Goal: Information Seeking & Learning: Learn about a topic

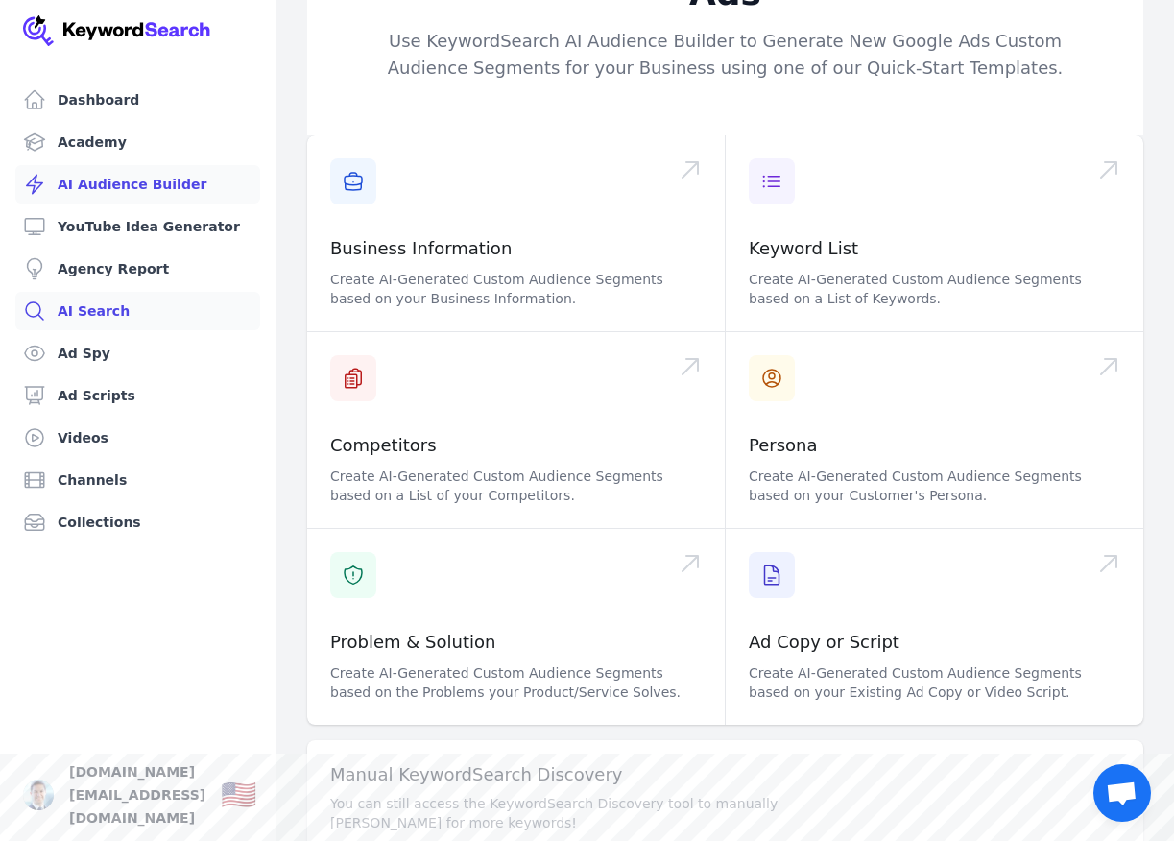
scroll to position [56, 0]
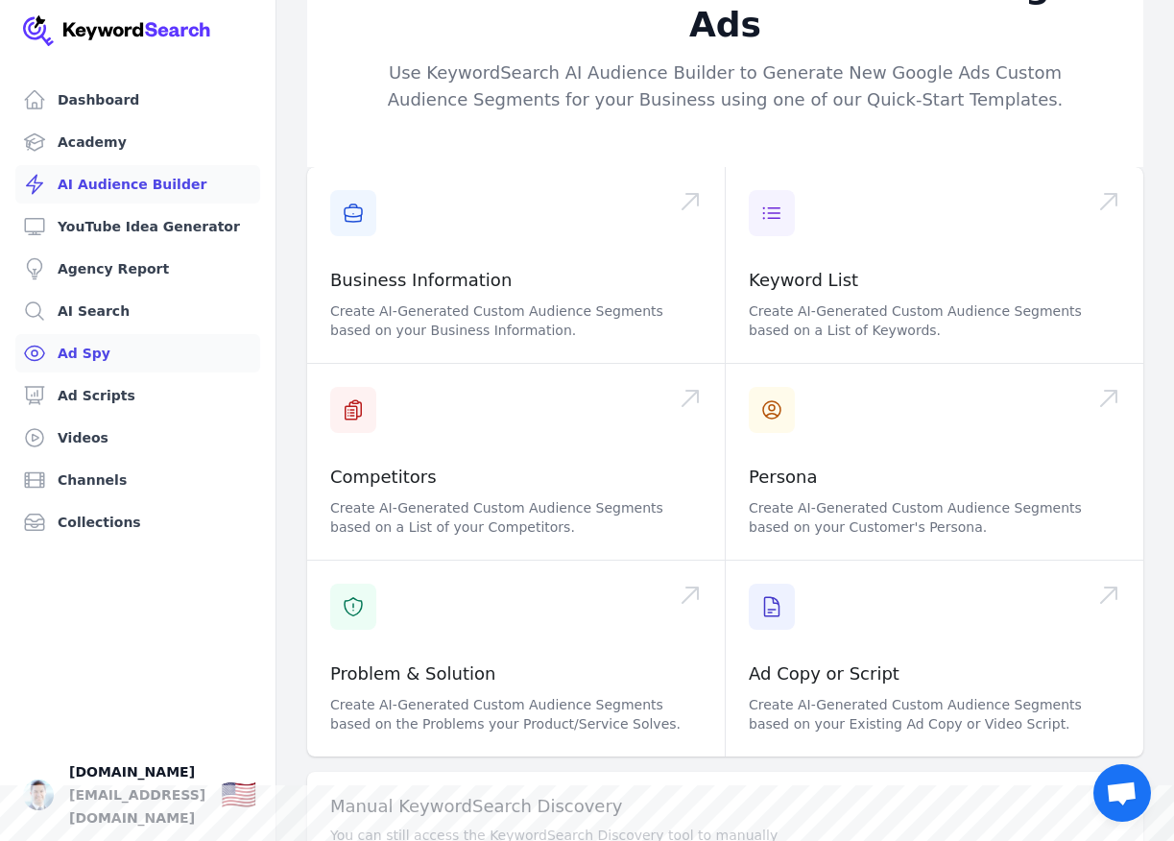
click at [69, 344] on link "Ad Spy" at bounding box center [137, 353] width 245 height 38
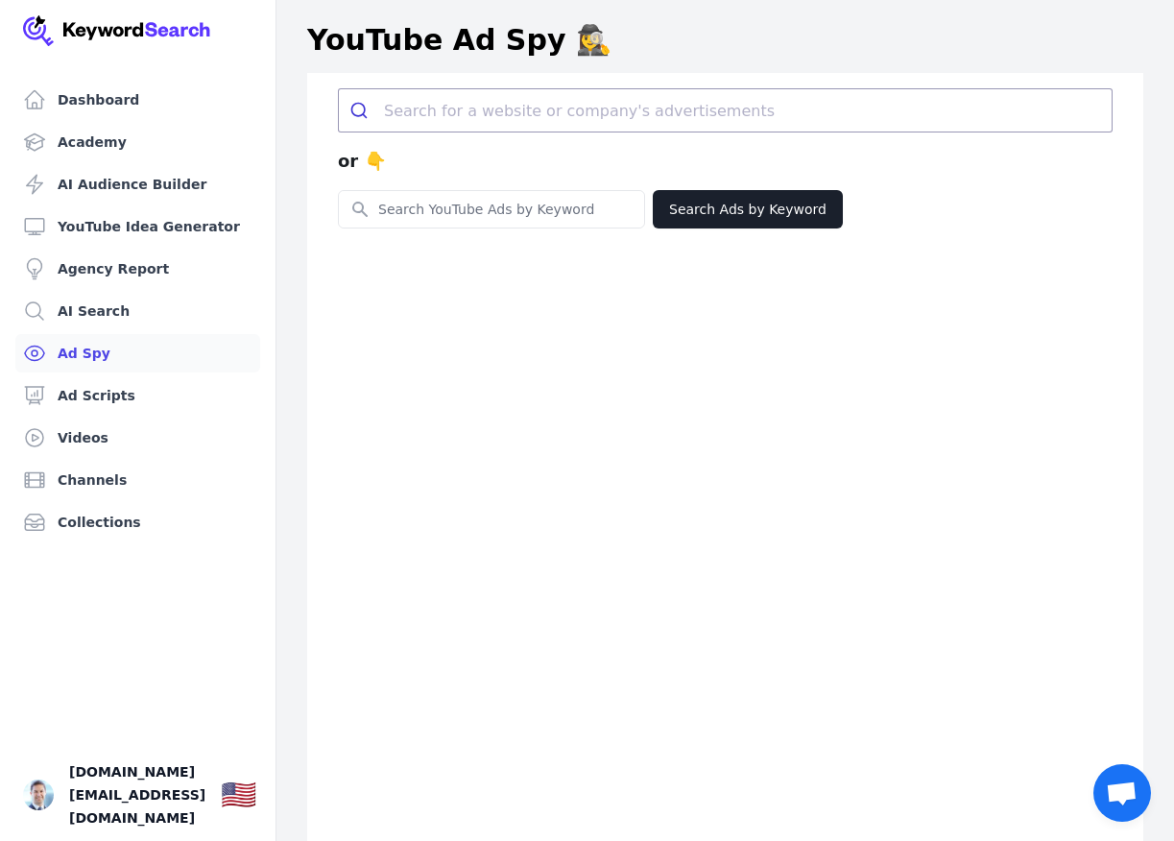
click at [75, 349] on link "Ad Spy" at bounding box center [137, 353] width 245 height 38
click at [106, 287] on link "Agency Report" at bounding box center [137, 269] width 245 height 38
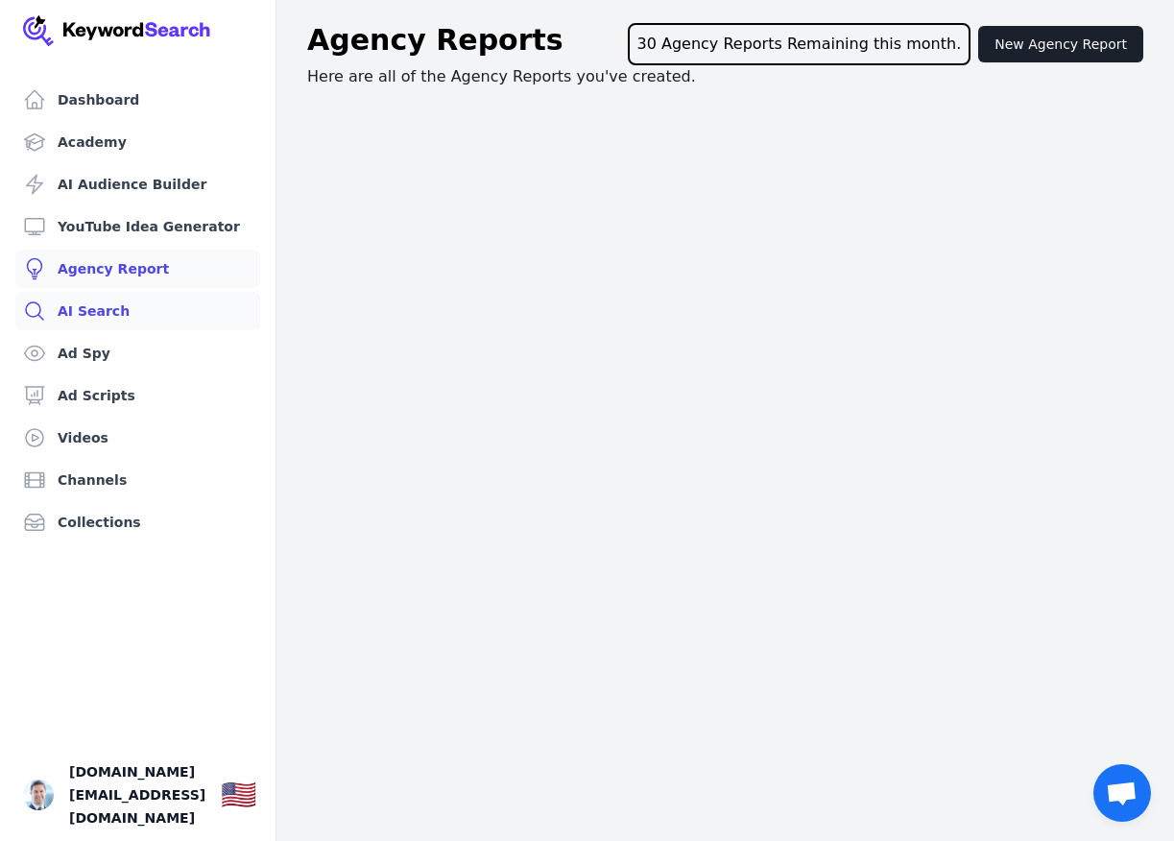
click at [90, 307] on link "AI Search" at bounding box center [137, 311] width 245 height 38
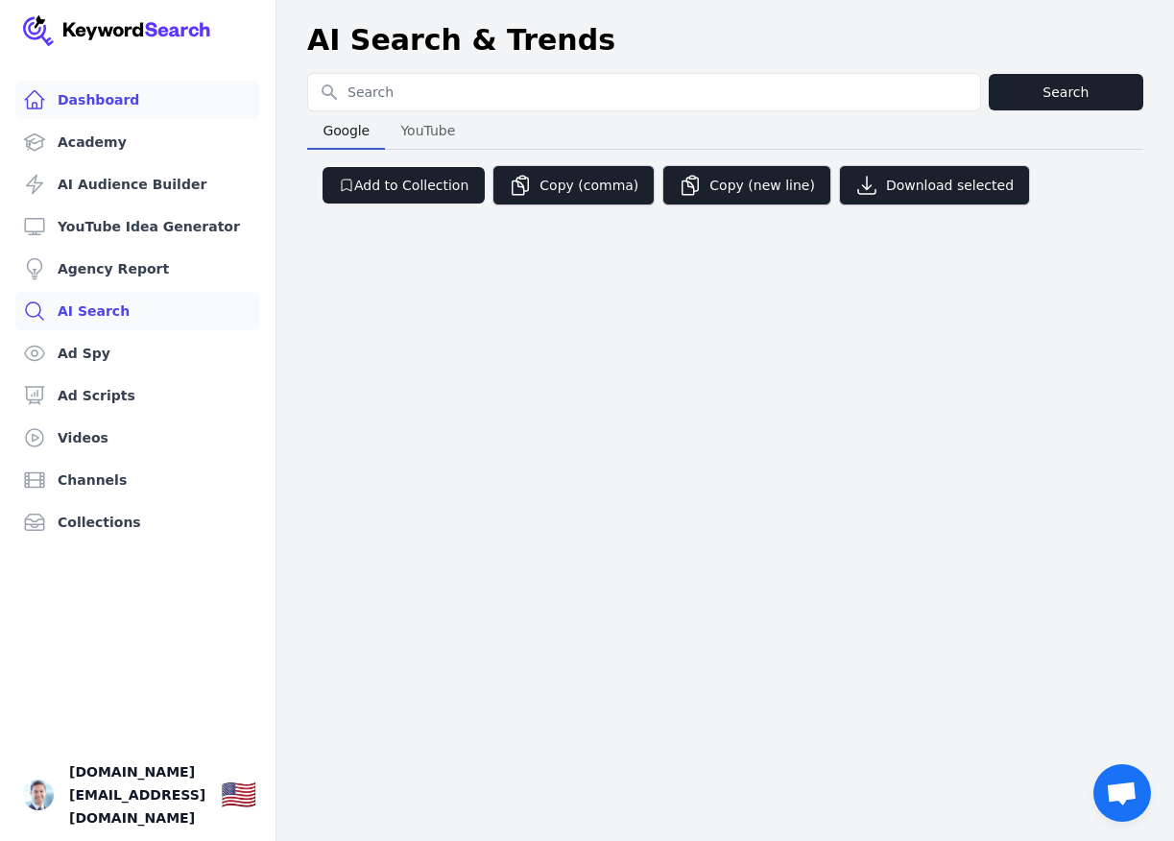
click at [137, 94] on link "Dashboard" at bounding box center [137, 100] width 245 height 38
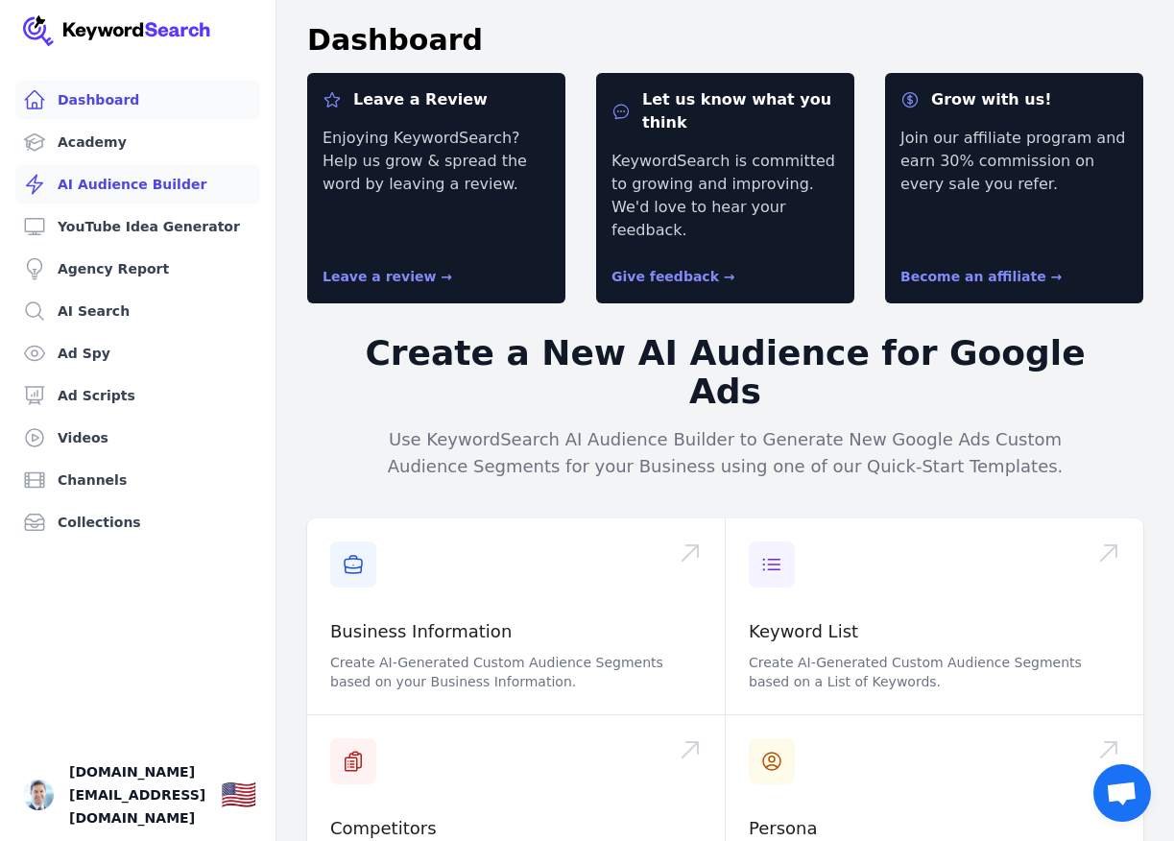
click at [86, 181] on link "AI Audience Builder" at bounding box center [137, 184] width 245 height 38
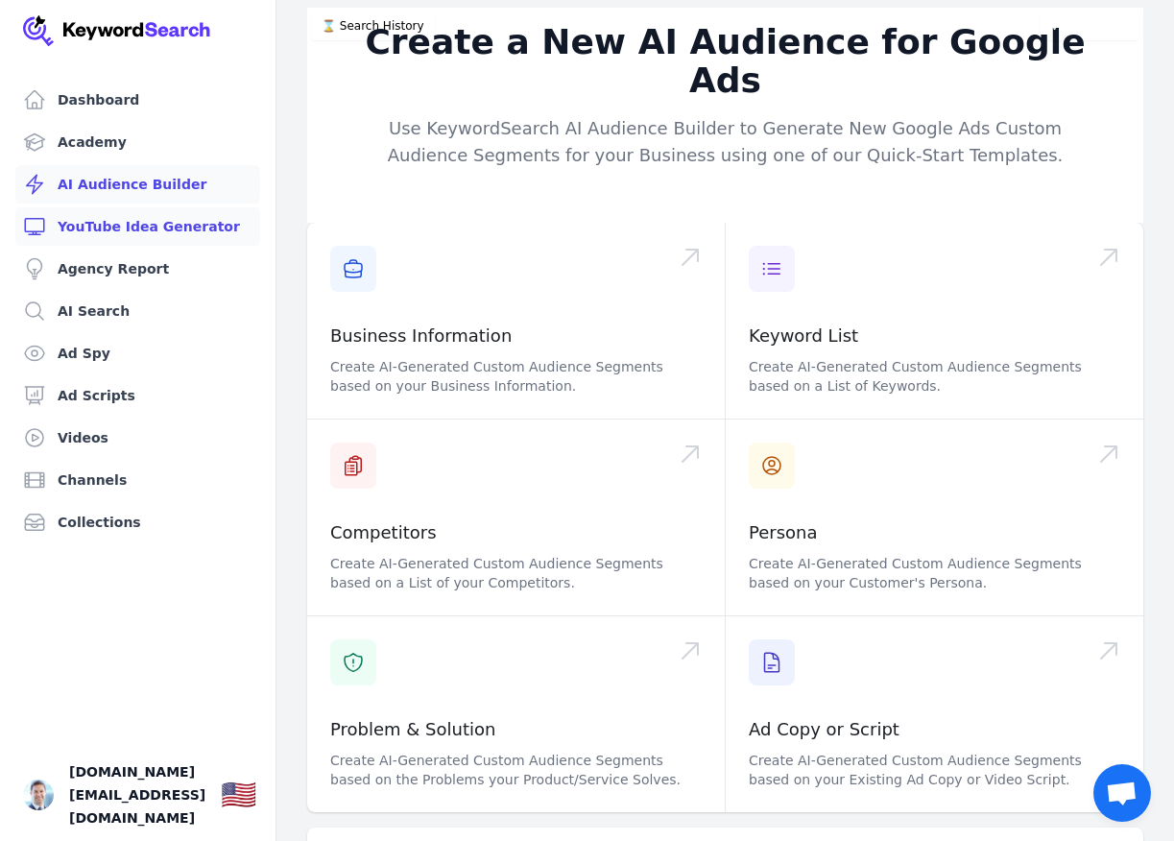
click at [125, 230] on link "YouTube Idea Generator" at bounding box center [137, 226] width 245 height 38
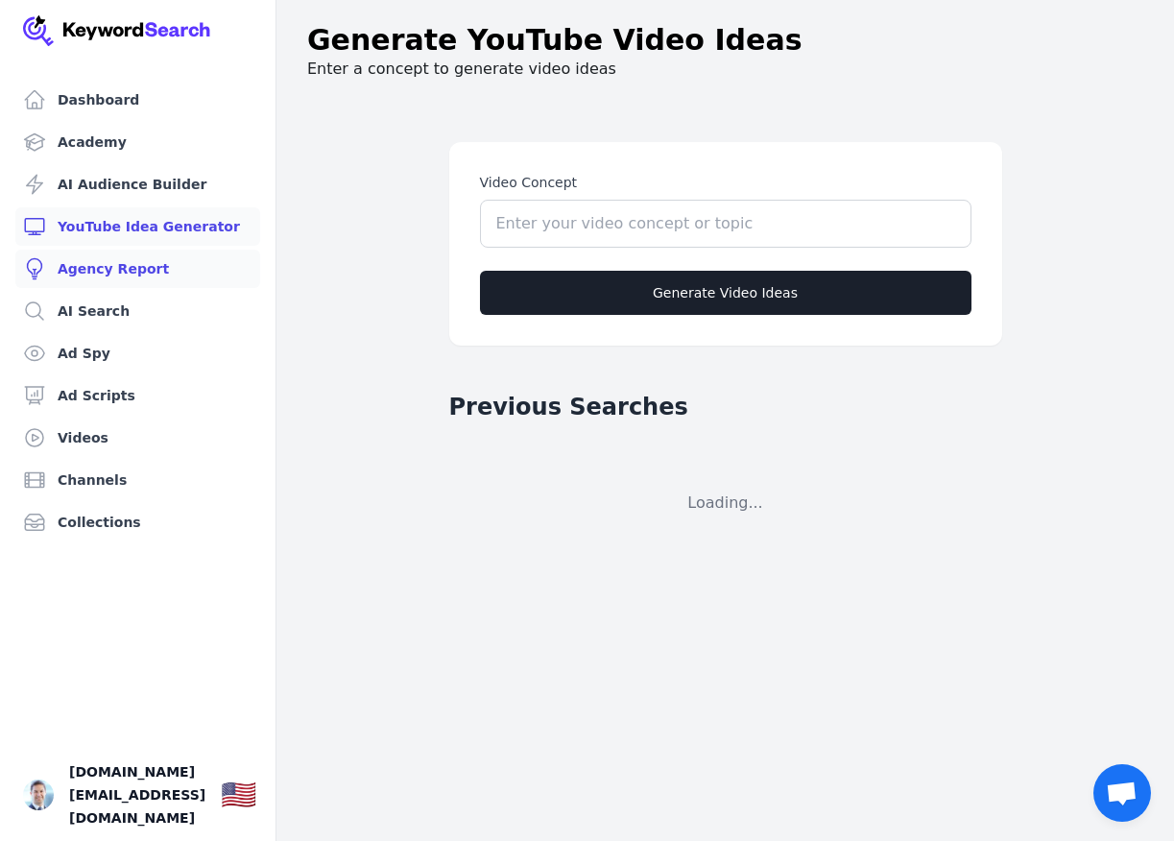
click at [114, 267] on link "Agency Report" at bounding box center [137, 269] width 245 height 38
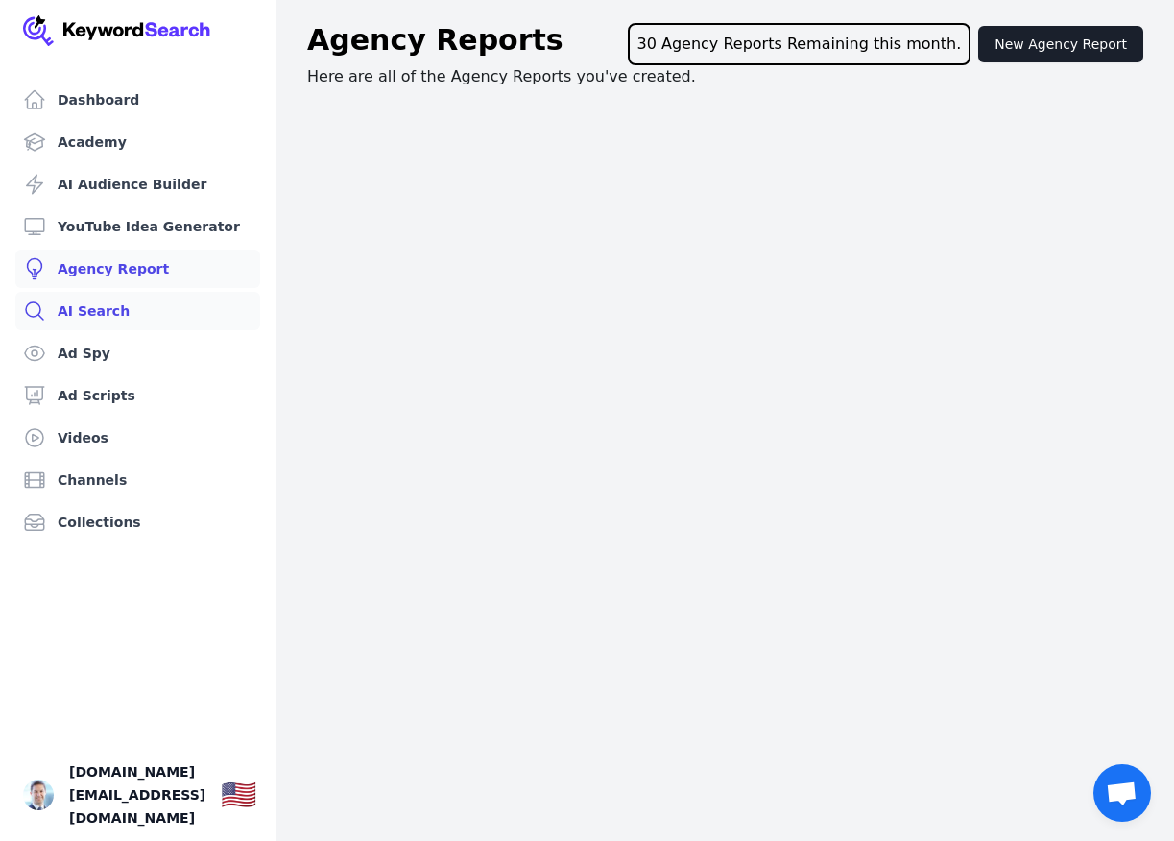
click at [110, 304] on link "AI Search" at bounding box center [137, 311] width 245 height 38
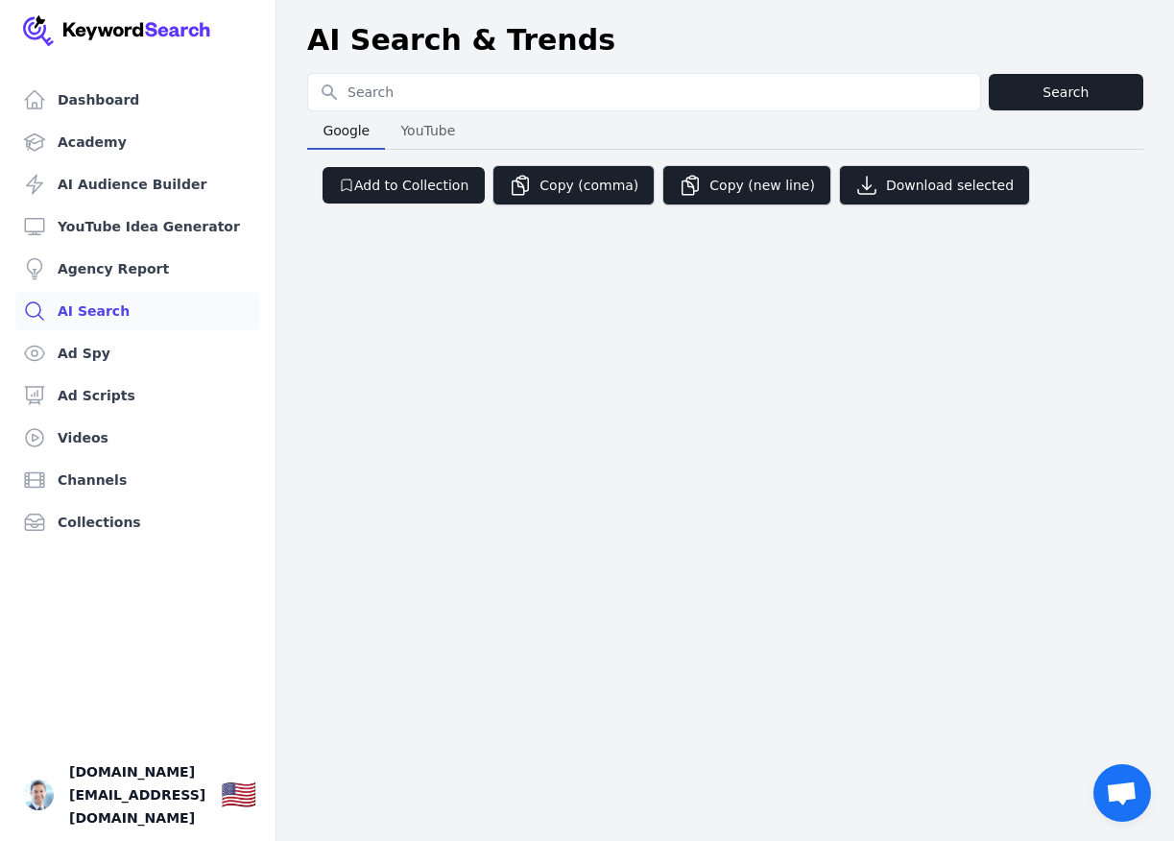
click at [503, 88] on input "Search for YouTube Keywords" at bounding box center [644, 92] width 672 height 36
type input "[MEDICAL_DATA]"
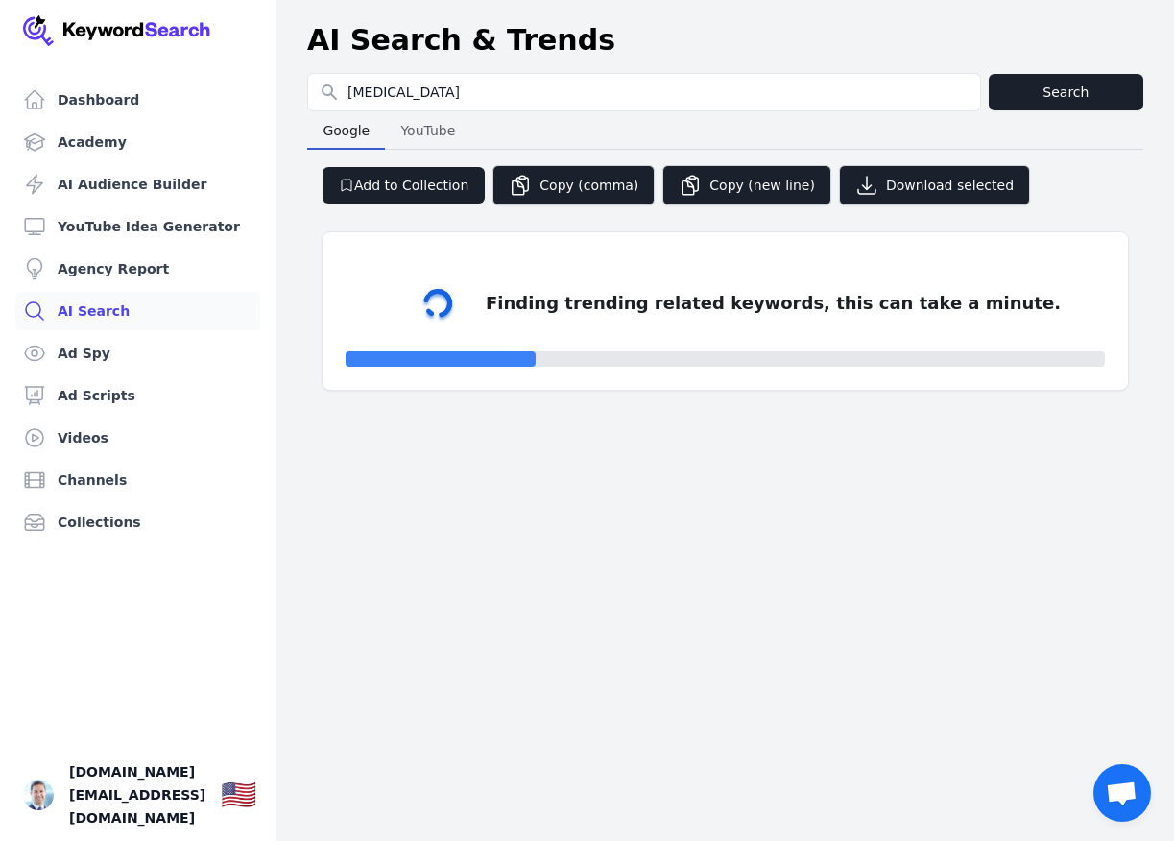
select select "50"
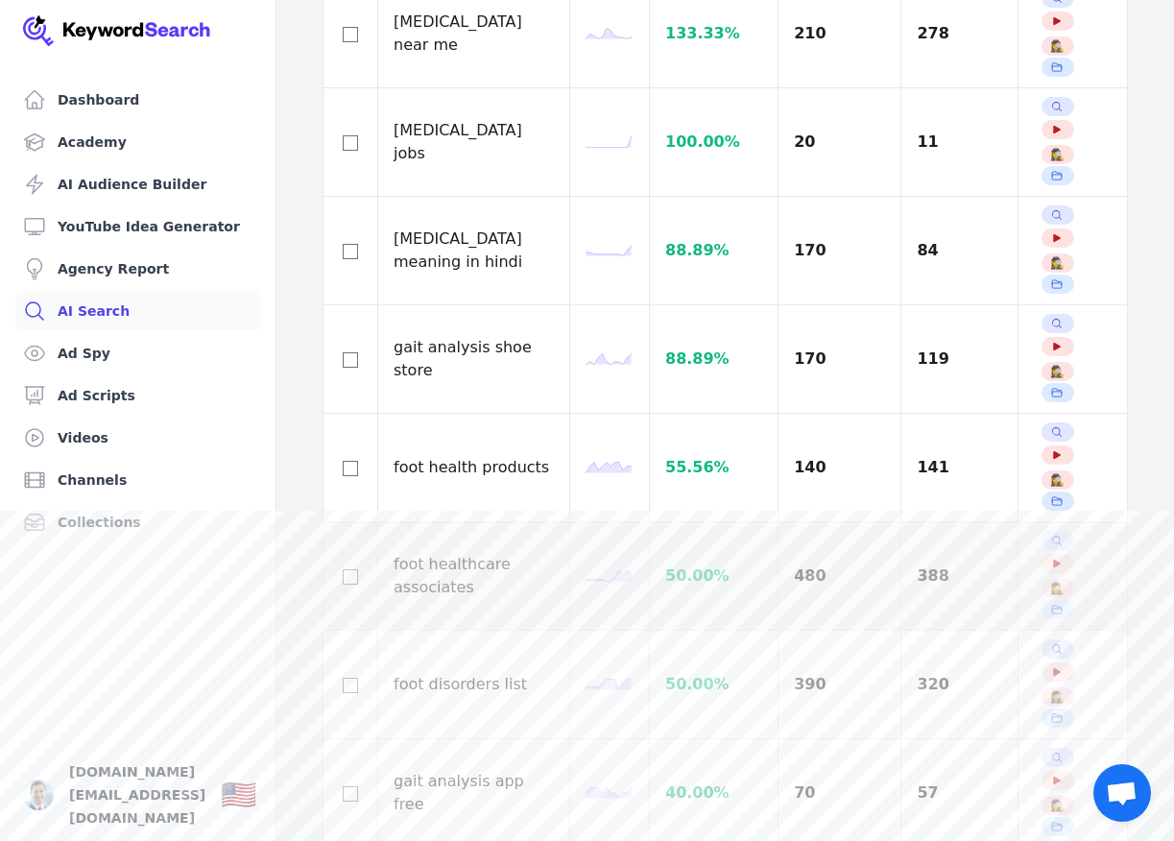
scroll to position [384, 0]
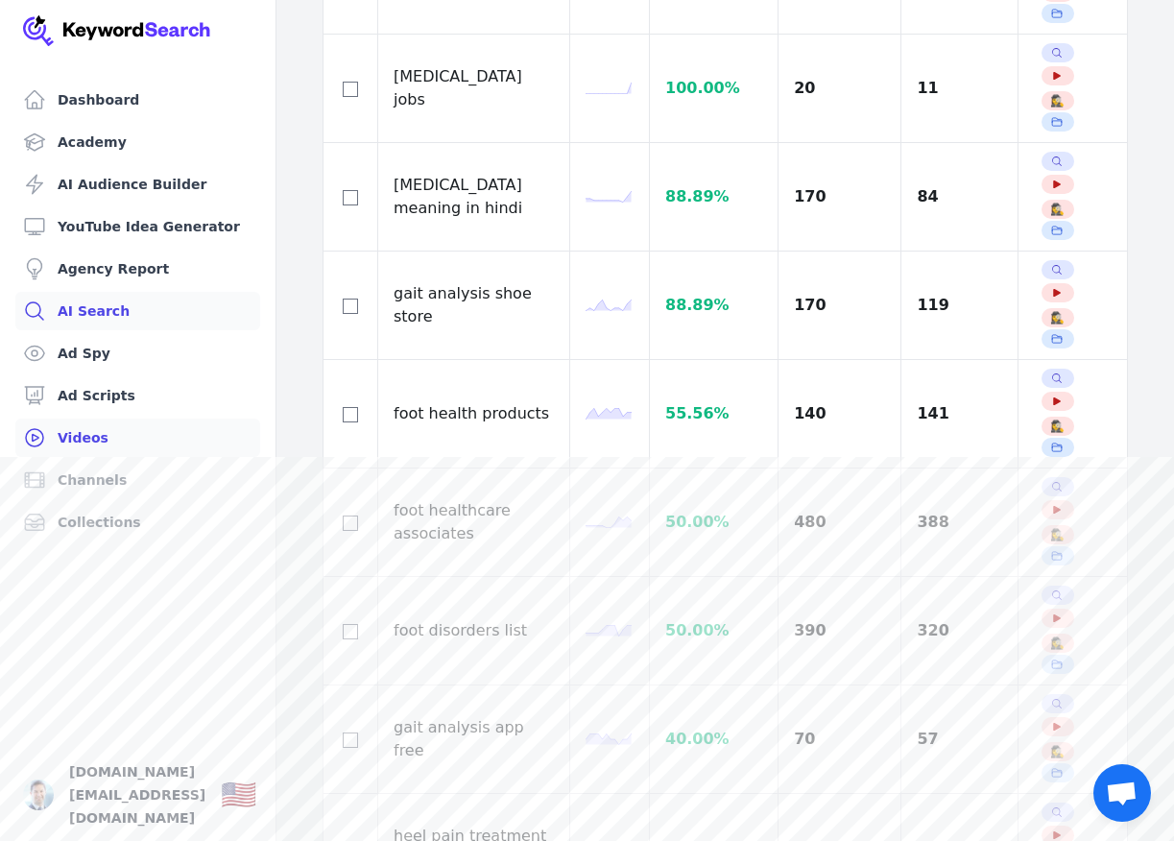
click at [87, 438] on link "Videos" at bounding box center [137, 437] width 245 height 38
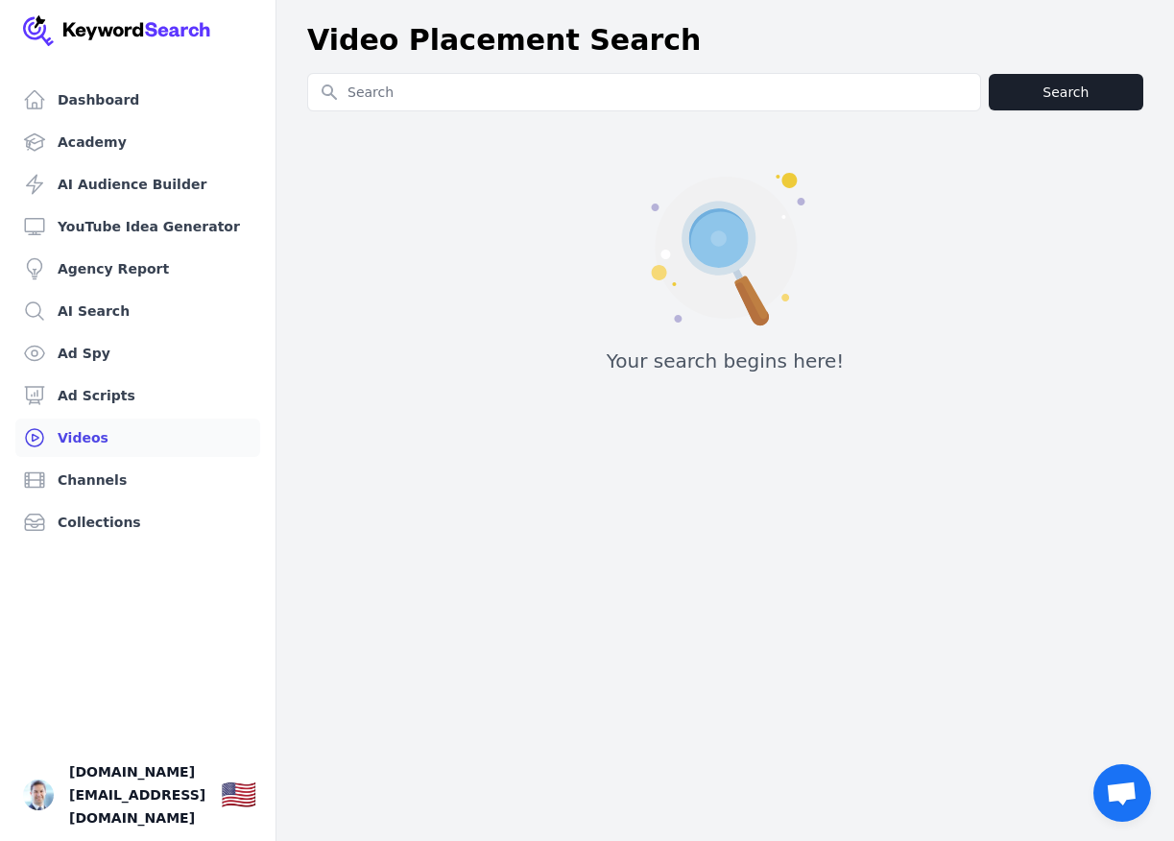
click at [549, 93] on input "Search for YouTube Keywords" at bounding box center [644, 92] width 672 height 36
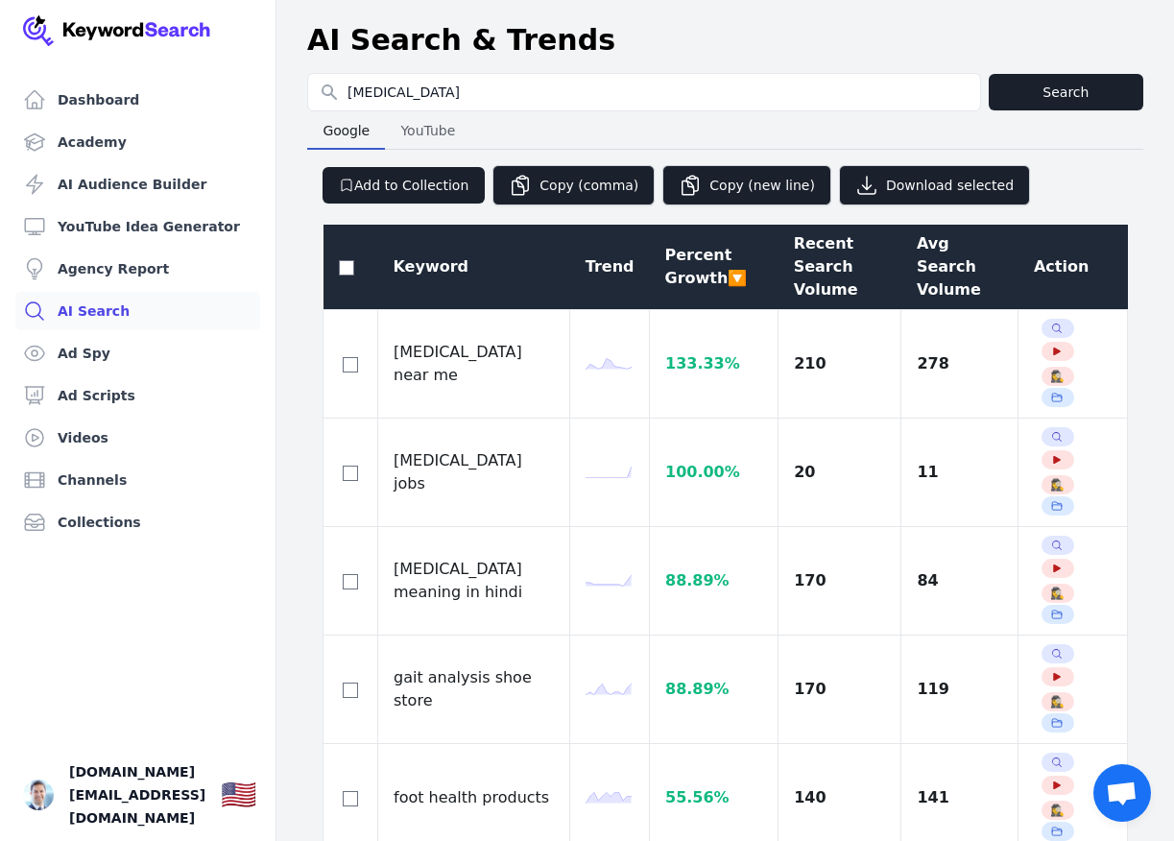
select select "50"
click at [422, 130] on span "YouTube" at bounding box center [428, 130] width 70 height 27
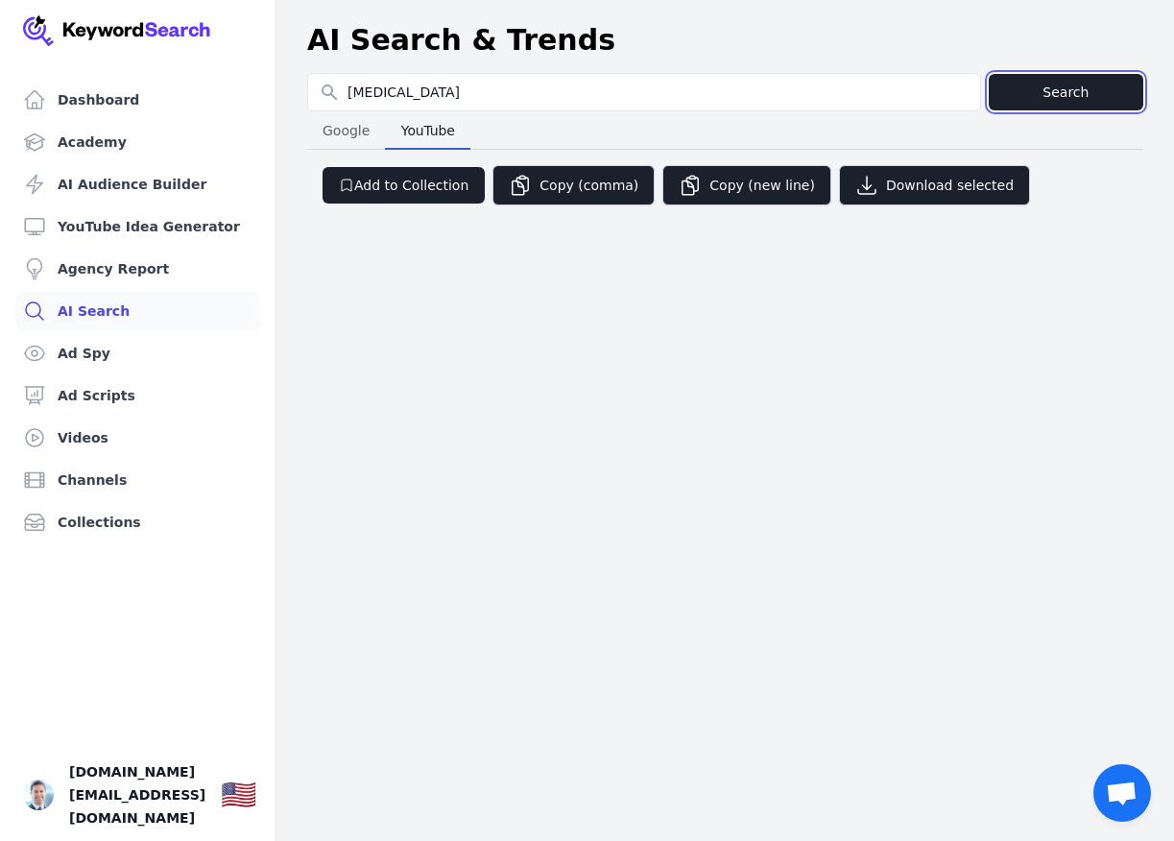
click at [1065, 97] on button "Search" at bounding box center [1066, 92] width 155 height 36
click at [1085, 99] on button "Search" at bounding box center [1066, 92] width 155 height 36
click at [83, 343] on link "Ad Spy" at bounding box center [137, 353] width 245 height 38
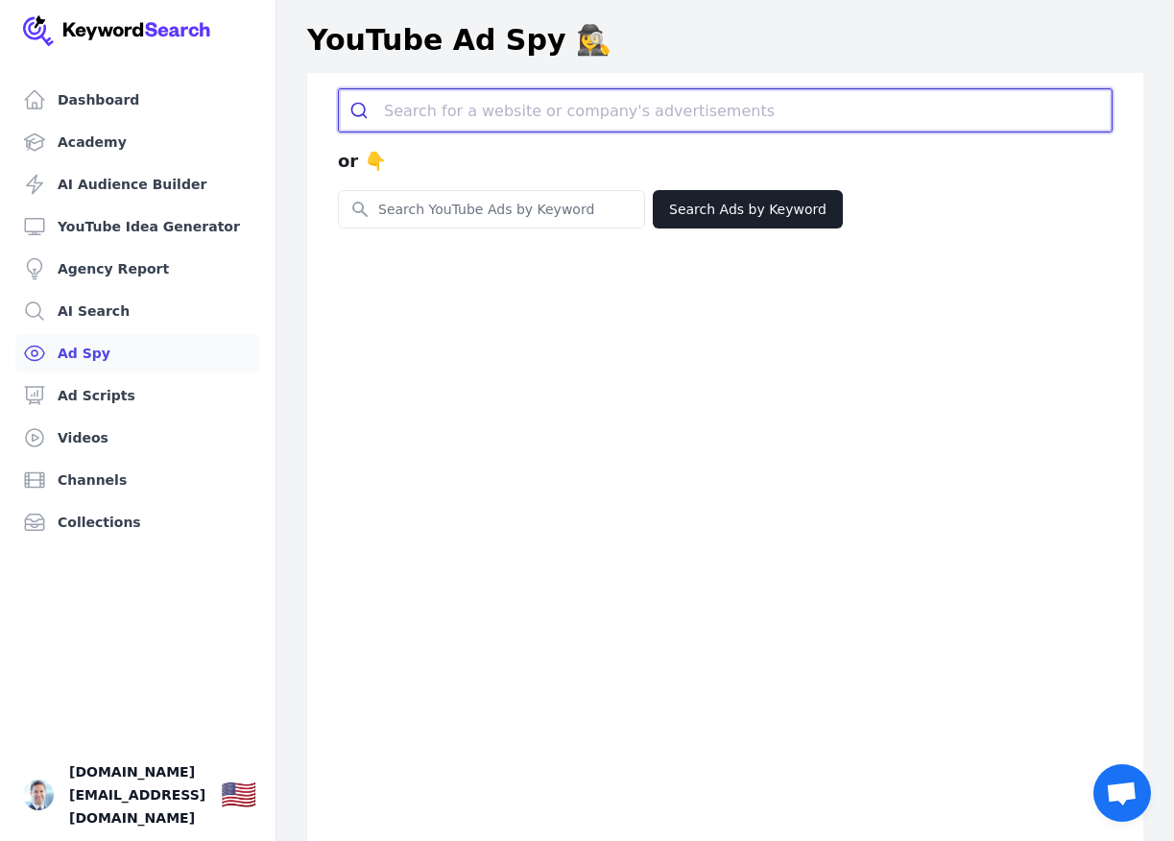
click at [596, 106] on input "search" at bounding box center [747, 110] width 727 height 42
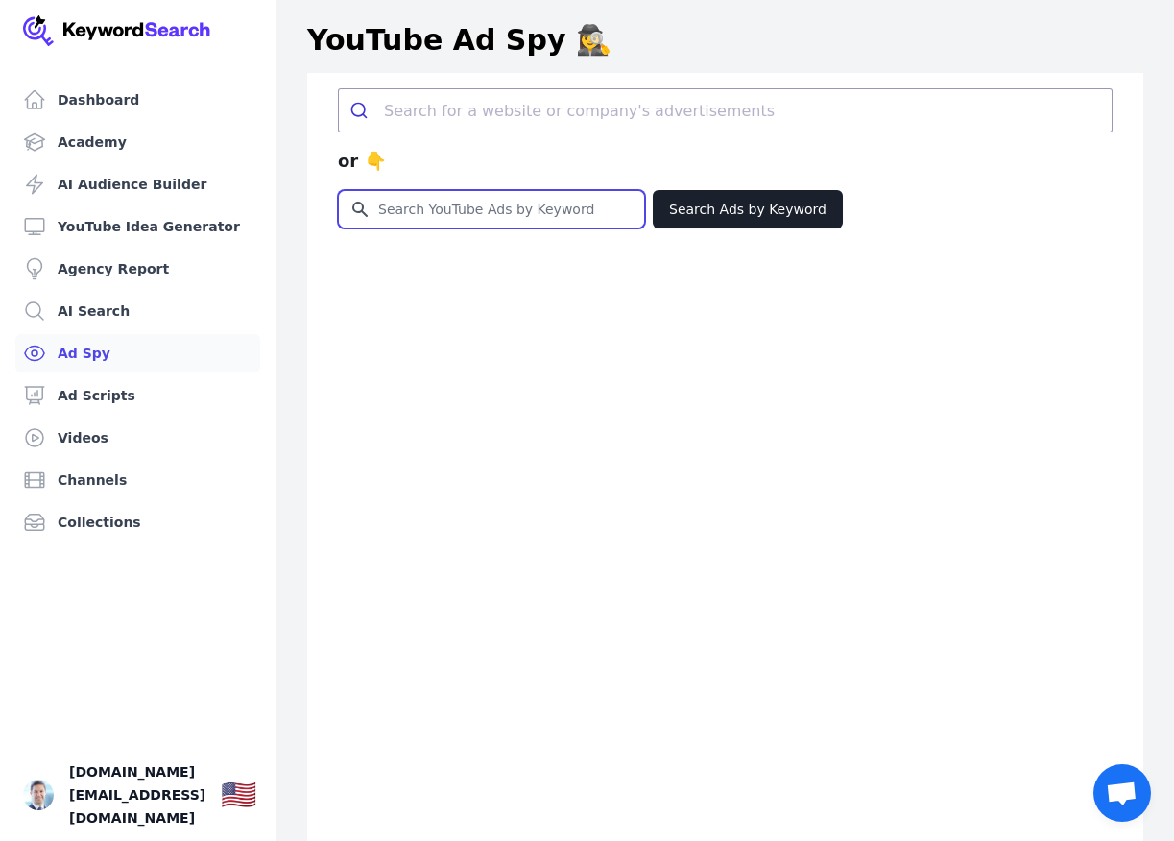
click at [511, 210] on input "Search for YouTube Keywords" at bounding box center [491, 209] width 305 height 36
type input "[MEDICAL_DATA]"
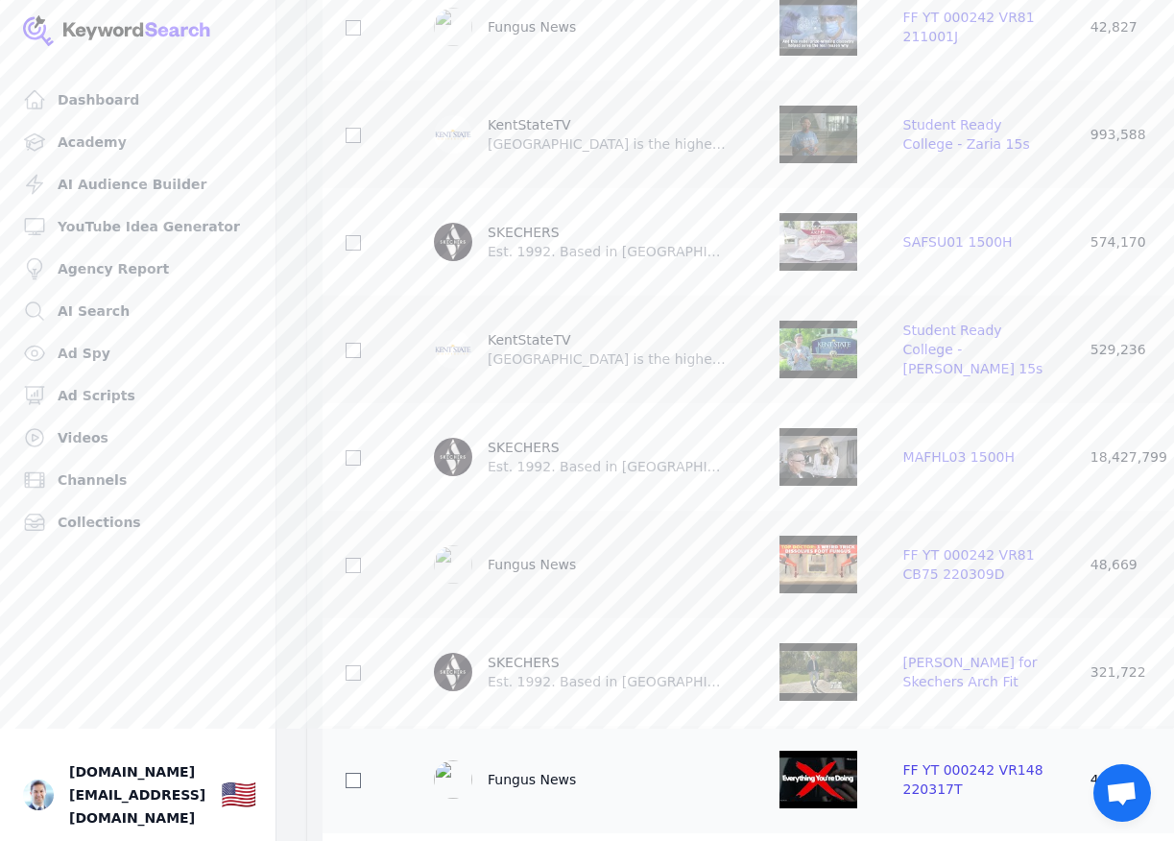
scroll to position [960, 0]
